Goal: Information Seeking & Learning: Stay updated

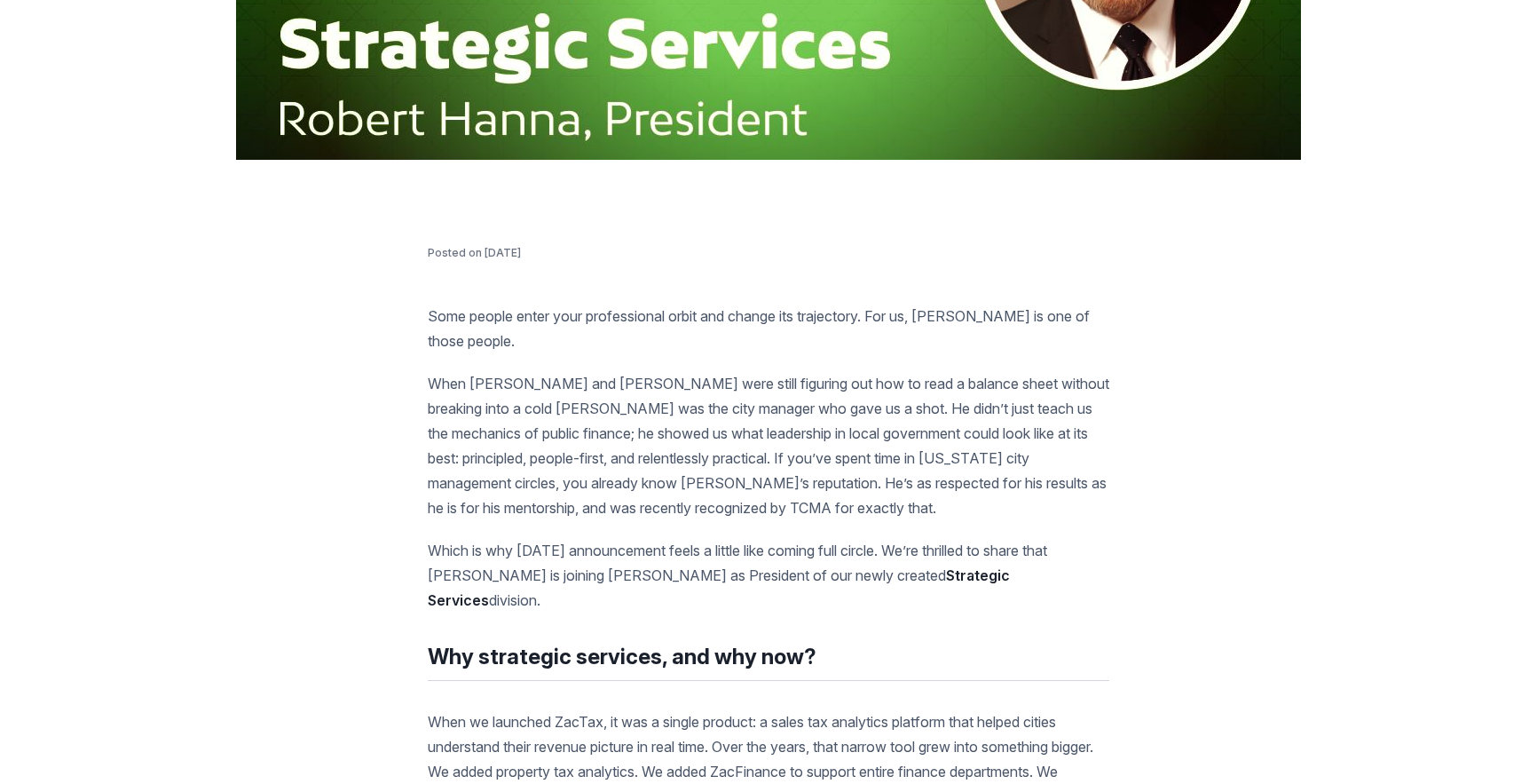
scroll to position [710, 0]
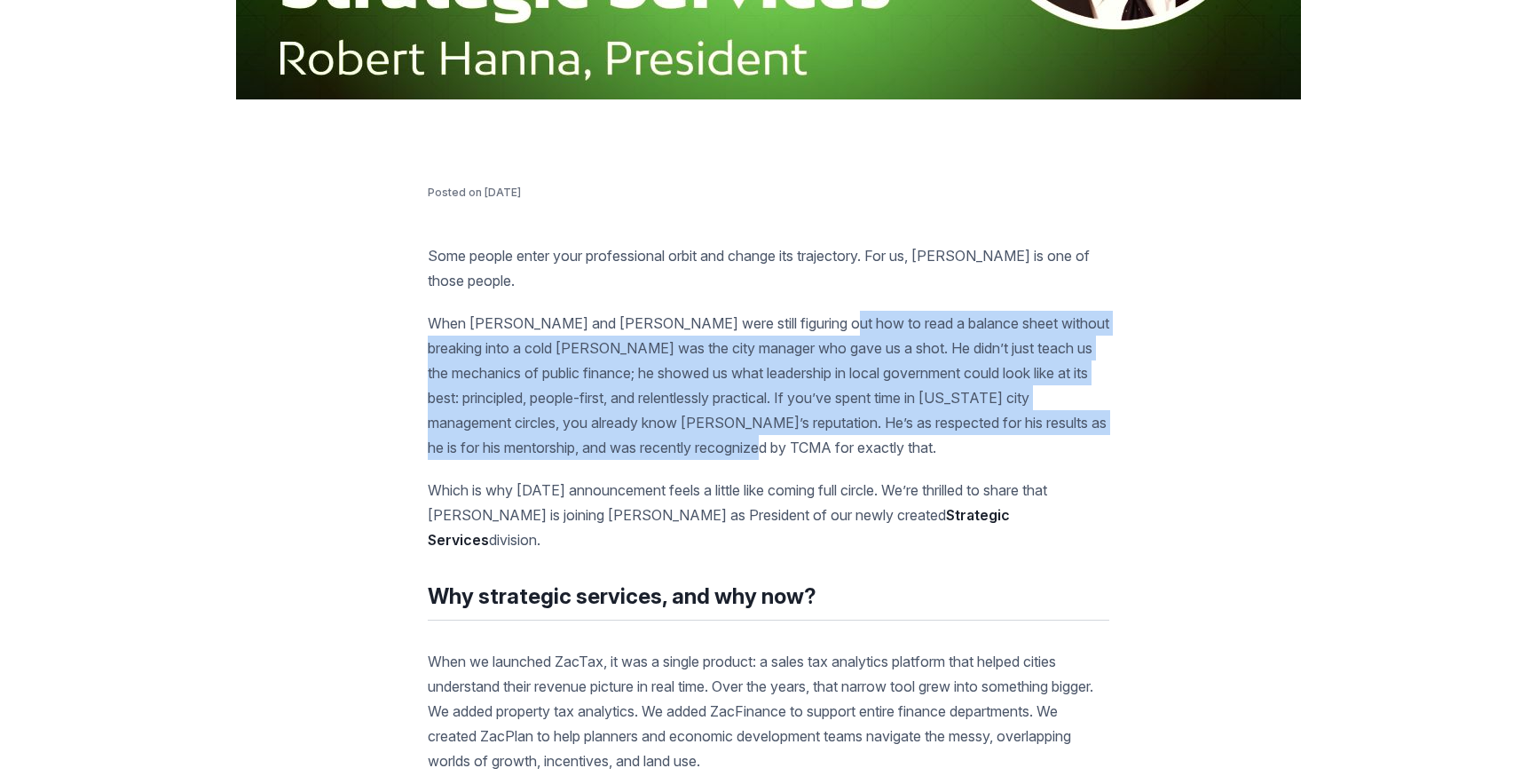
drag, startPoint x: 817, startPoint y: 325, endPoint x: 926, endPoint y: 436, distance: 155.6
click at [926, 436] on p "When [PERSON_NAME] and [PERSON_NAME] were still figuring out how to read a bala…" at bounding box center [769, 385] width 682 height 149
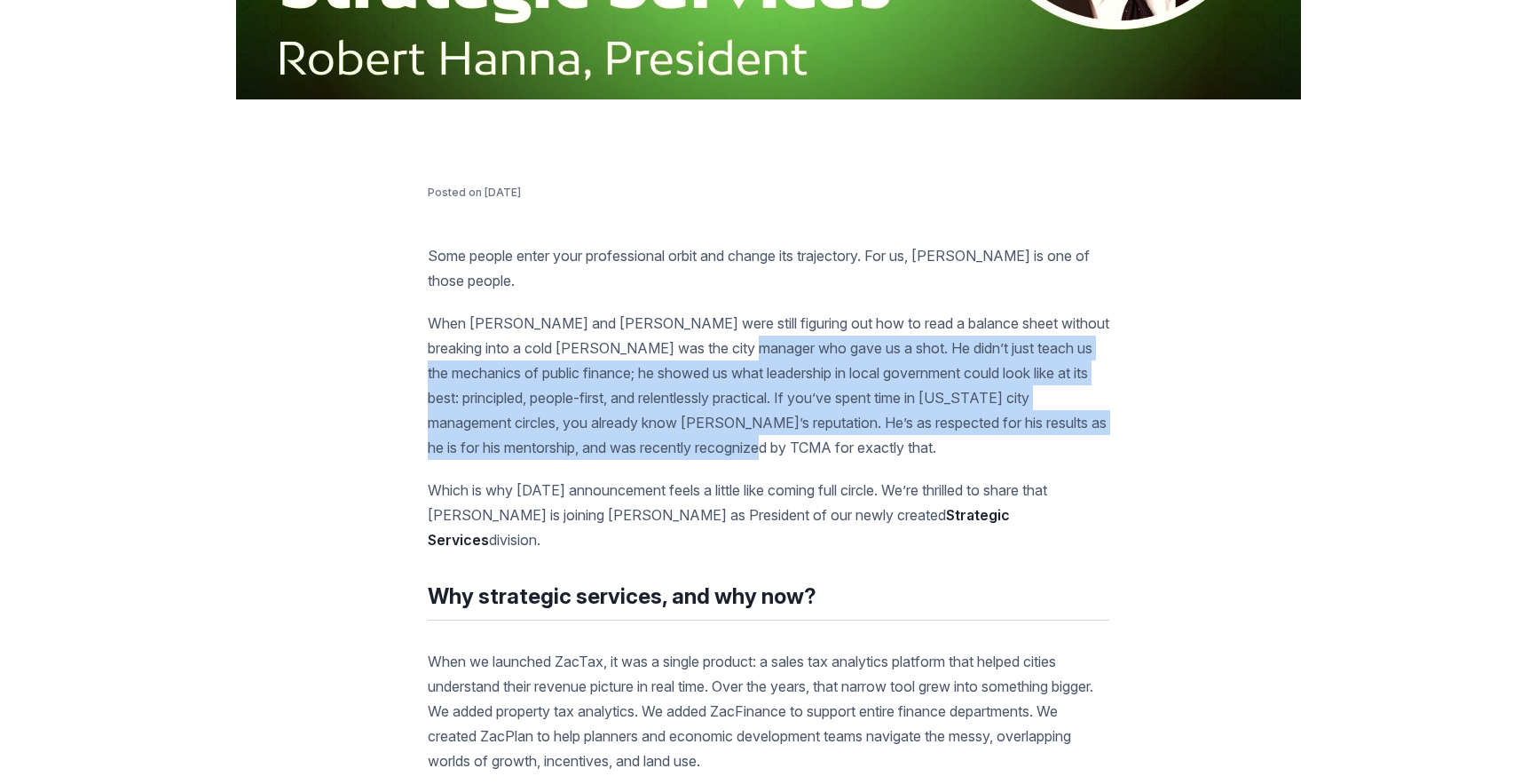
drag, startPoint x: 739, startPoint y: 350, endPoint x: 992, endPoint y: 456, distance: 274.3
click at [992, 456] on p "When [PERSON_NAME] and [PERSON_NAME] were still figuring out how to read a bala…" at bounding box center [769, 385] width 682 height 149
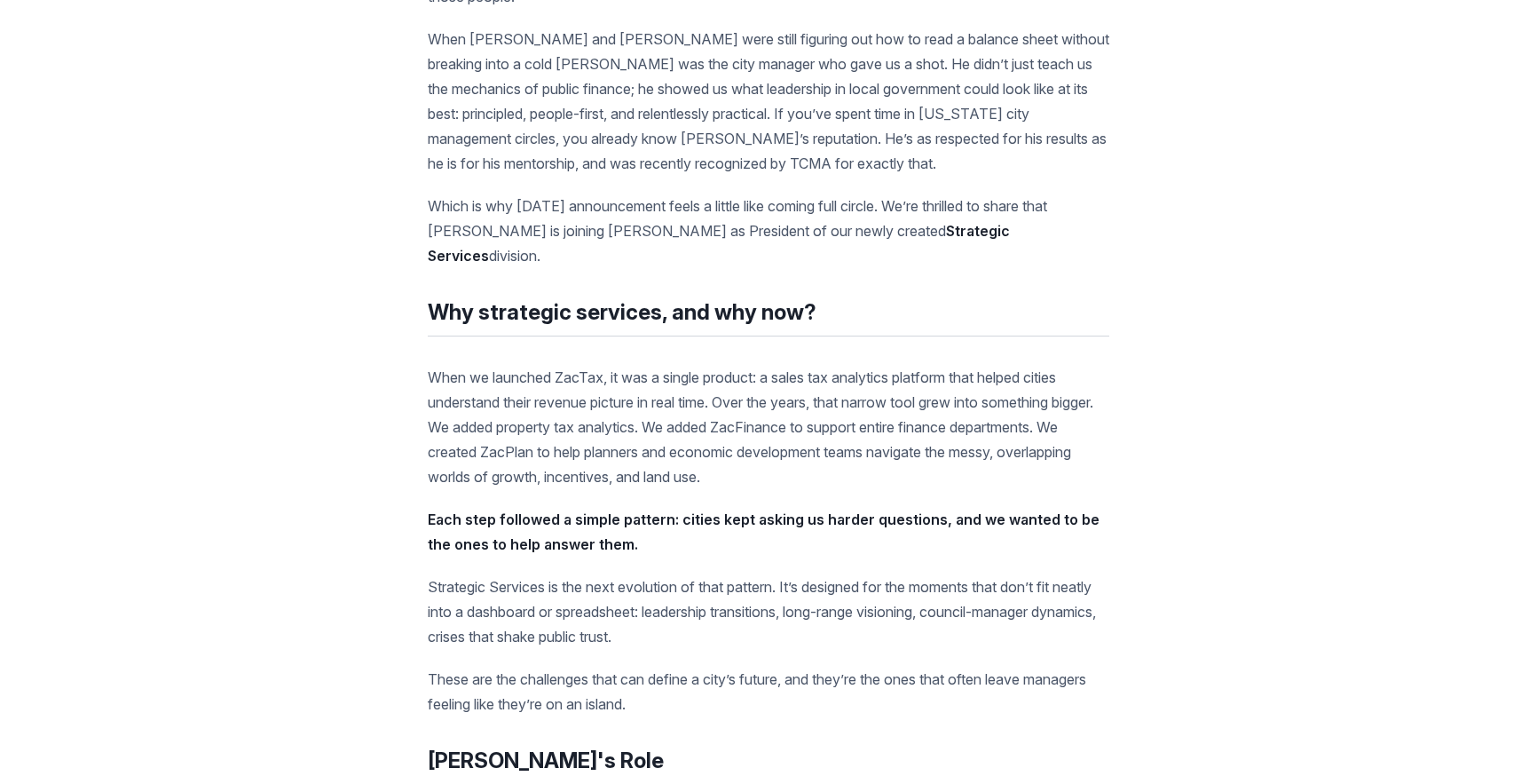
scroll to position [1154, 0]
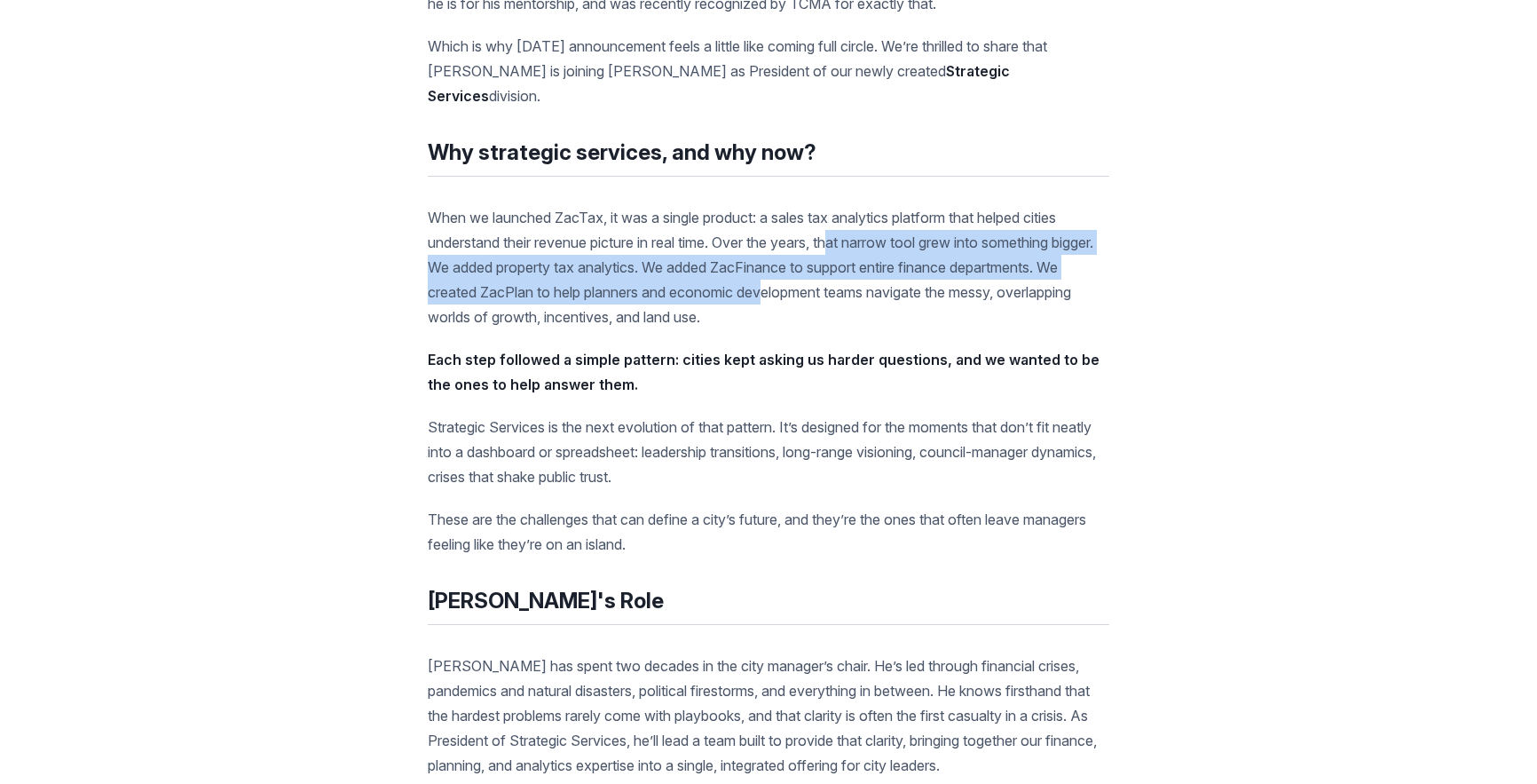
drag, startPoint x: 845, startPoint y: 218, endPoint x: 890, endPoint y: 273, distance: 71.1
click at [890, 273] on p "When we launched ZacTax, it was a single product: a sales tax analytics platfor…" at bounding box center [769, 267] width 682 height 124
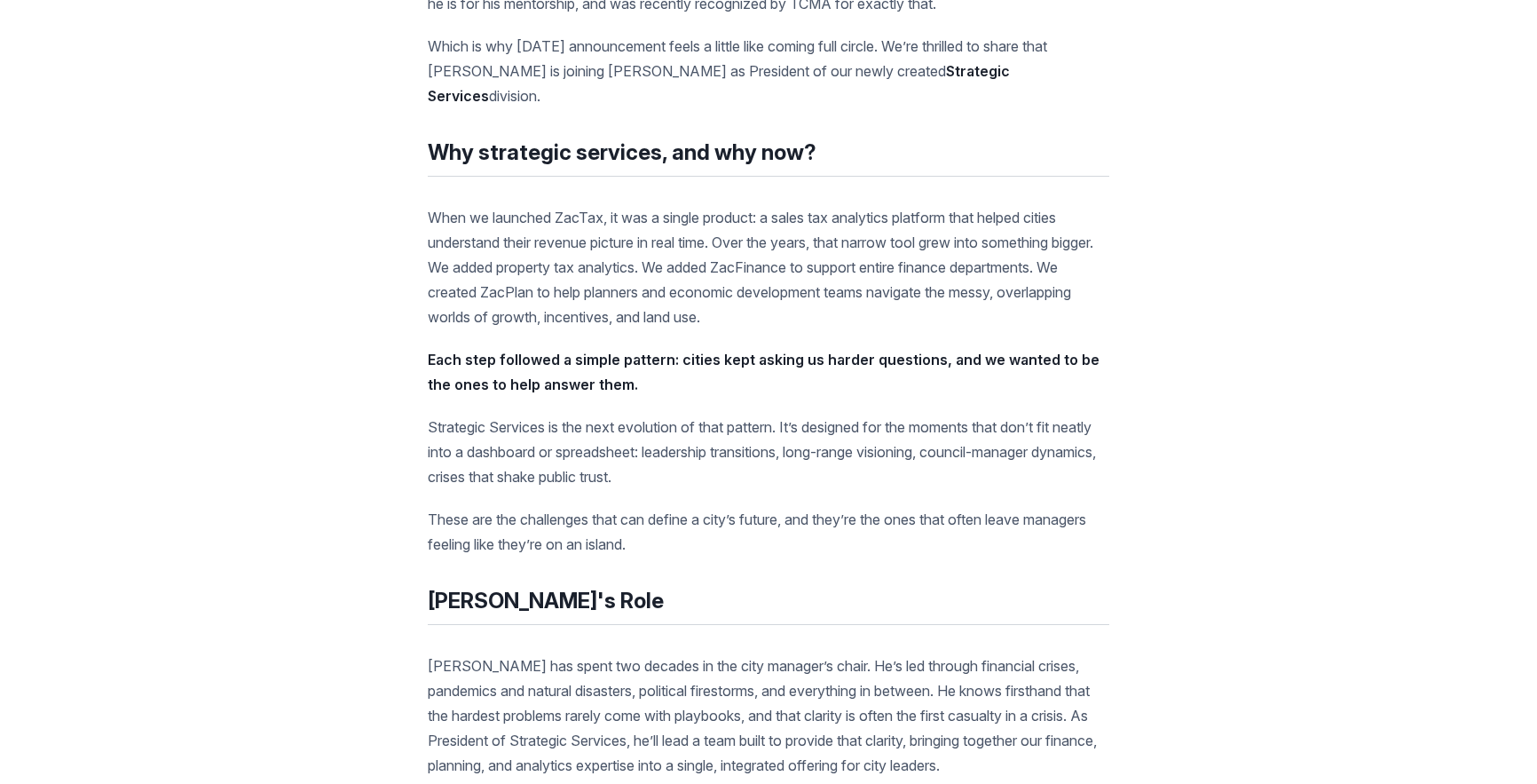
drag, startPoint x: 506, startPoint y: 249, endPoint x: 968, endPoint y: 301, distance: 464.9
click at [968, 301] on p "When we launched ZacTax, it was a single product: a sales tax analytics platfor…" at bounding box center [769, 267] width 682 height 124
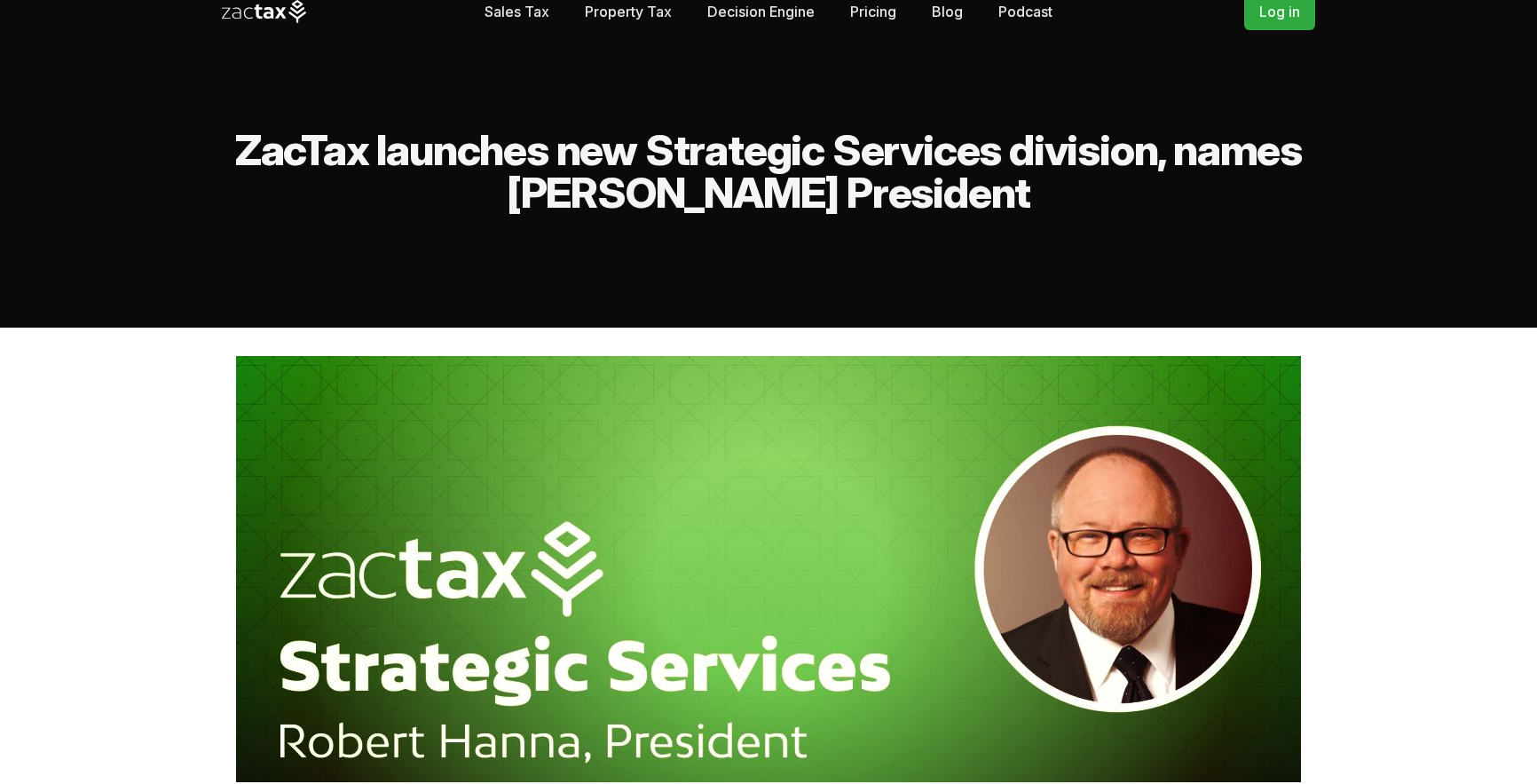
scroll to position [0, 0]
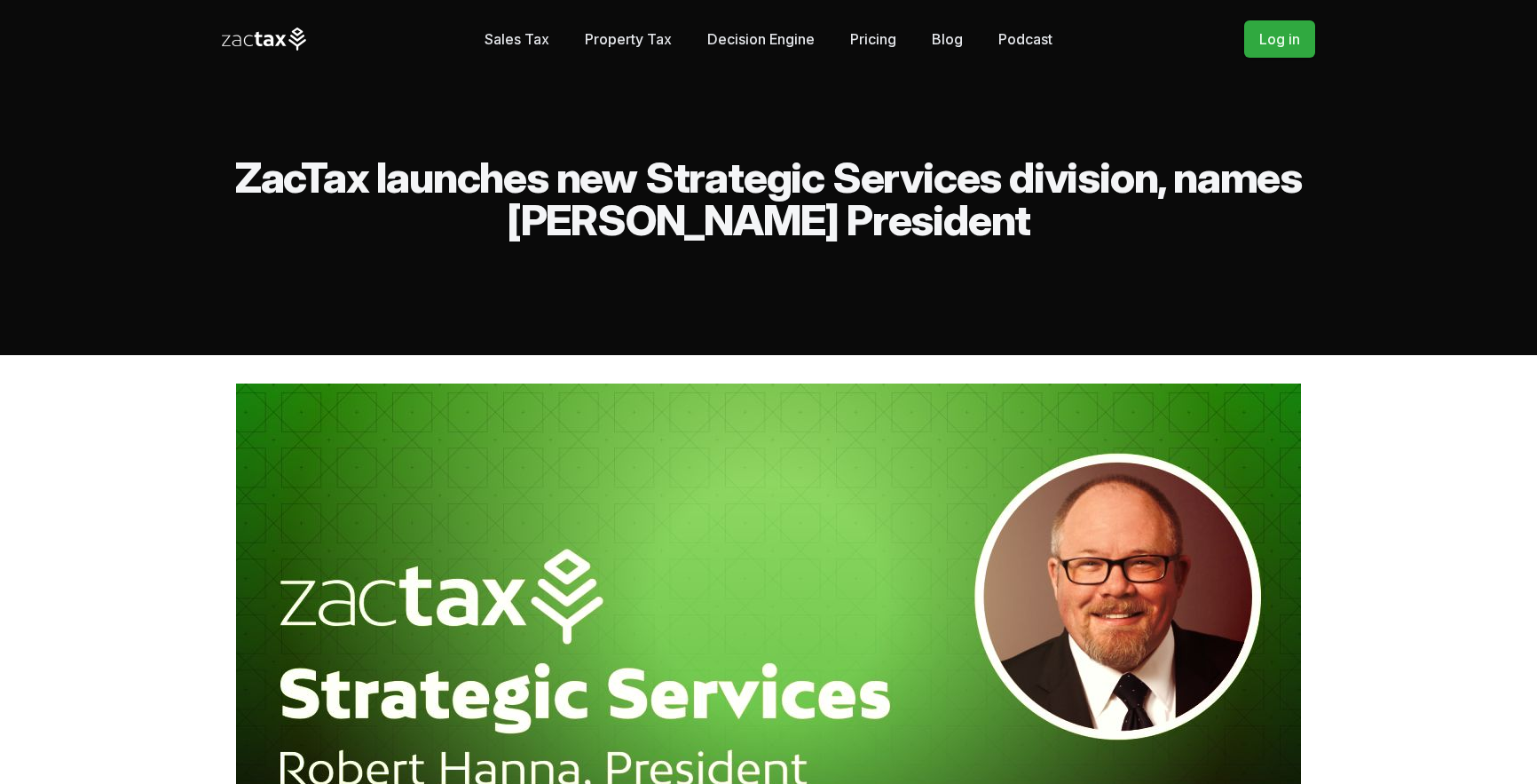
click at [915, 198] on h2 "ZacTax launches new Strategic Services division, names [PERSON_NAME] President" at bounding box center [769, 199] width 1094 height 85
click at [940, 35] on link "Blog" at bounding box center [947, 39] width 31 height 36
